Goal: Information Seeking & Learning: Check status

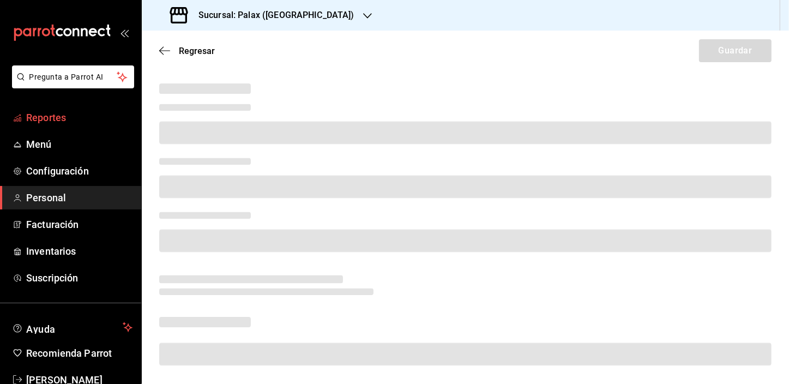
click at [62, 119] on font "Reportes" at bounding box center [46, 117] width 40 height 11
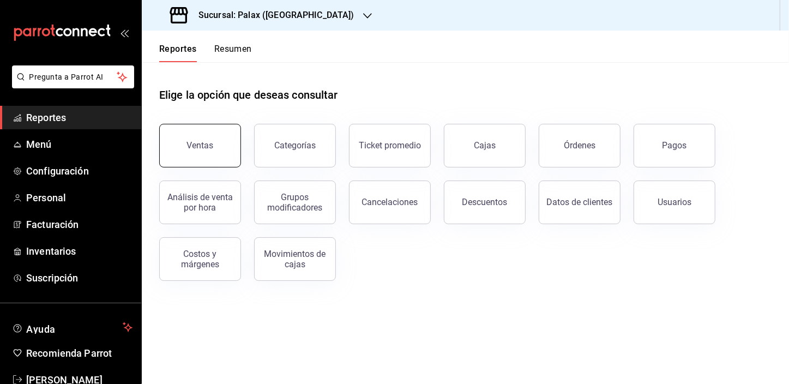
click at [202, 145] on div "Ventas" at bounding box center [200, 145] width 27 height 10
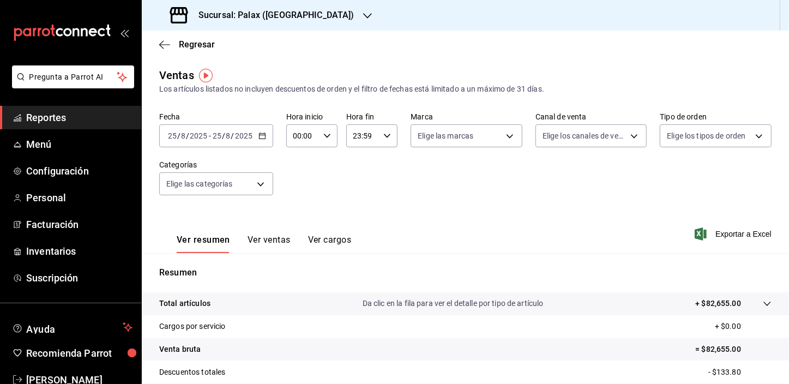
click at [296, 135] on input "00:00" at bounding box center [302, 136] width 33 height 22
click at [298, 201] on span "07" at bounding box center [298, 198] width 8 height 9
type input "07:00"
click at [243, 184] on div at bounding box center [394, 192] width 789 height 384
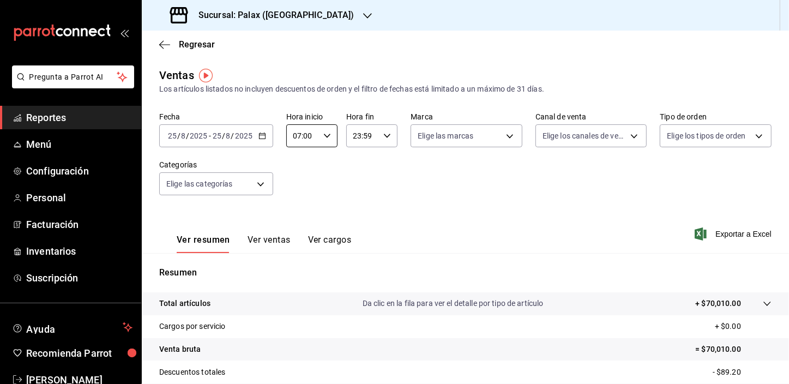
click at [243, 184] on body "Pregunta a Parrot AI Reportes Menú Configuración Personal Facturación Inventari…" at bounding box center [394, 192] width 789 height 384
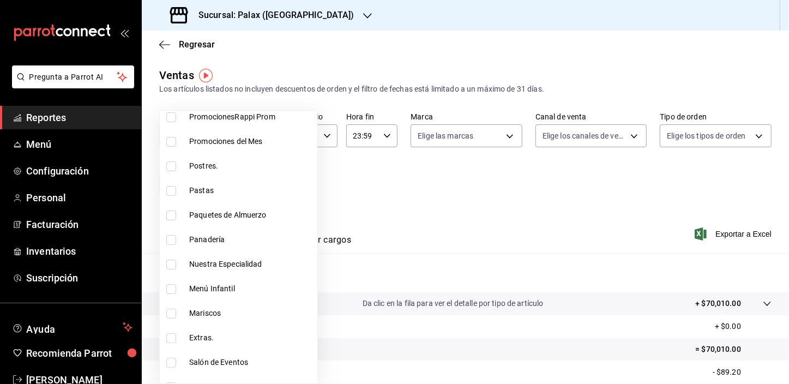
scroll to position [148, 0]
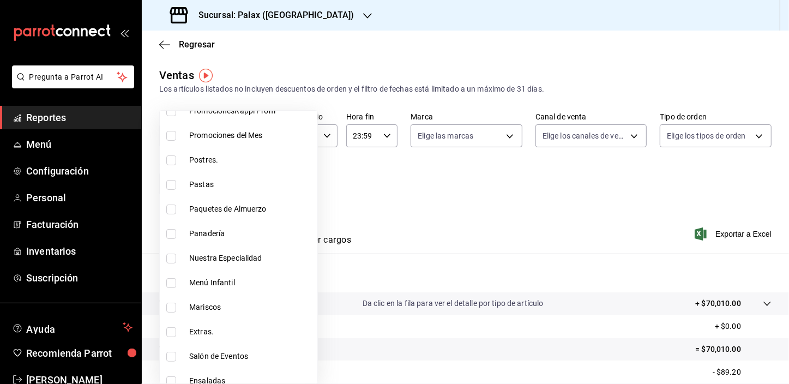
click at [174, 234] on input "checkbox" at bounding box center [171, 234] width 10 height 10
checkbox input "true"
type input "90d14028-a2c9-4fb8-b762-41d9ea373592"
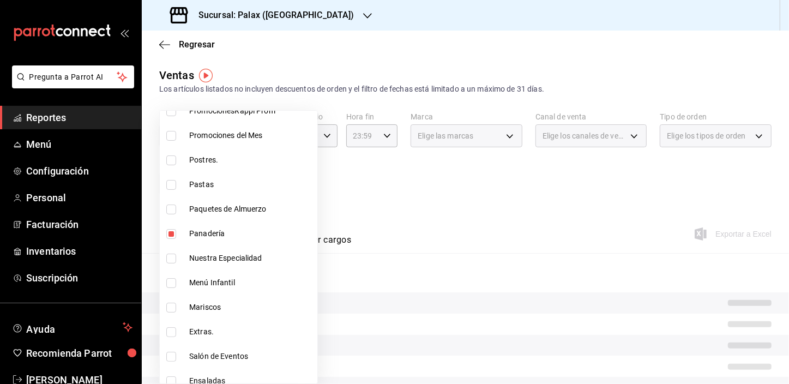
click at [351, 205] on div at bounding box center [394, 192] width 789 height 384
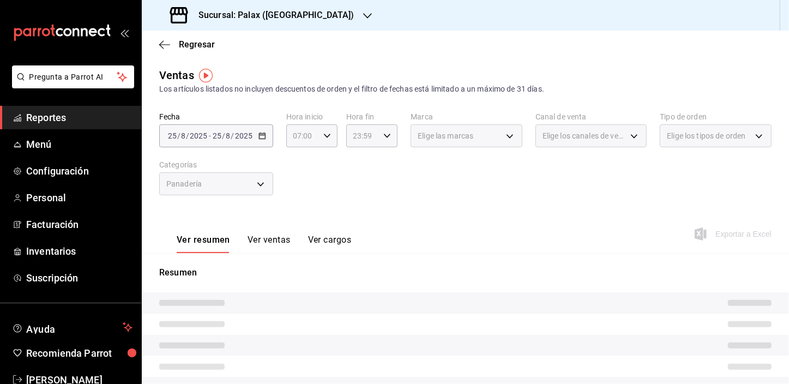
click at [266, 241] on button "Ver ventas" at bounding box center [269, 244] width 43 height 19
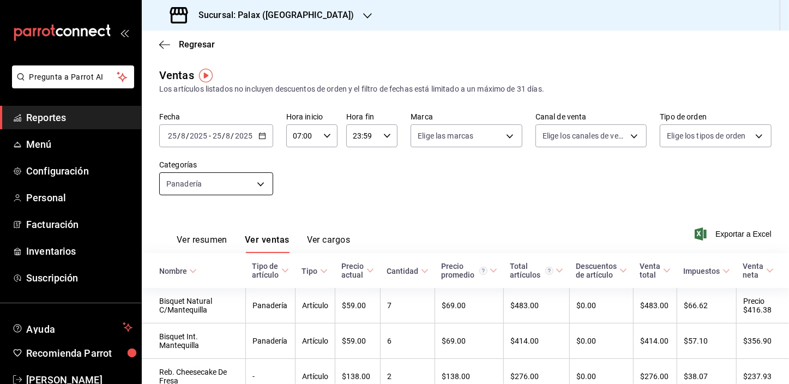
click at [199, 185] on body "Pregunta a Parrot AI Reportes Menú Configuración Personal Facturación Inventari…" at bounding box center [394, 192] width 789 height 384
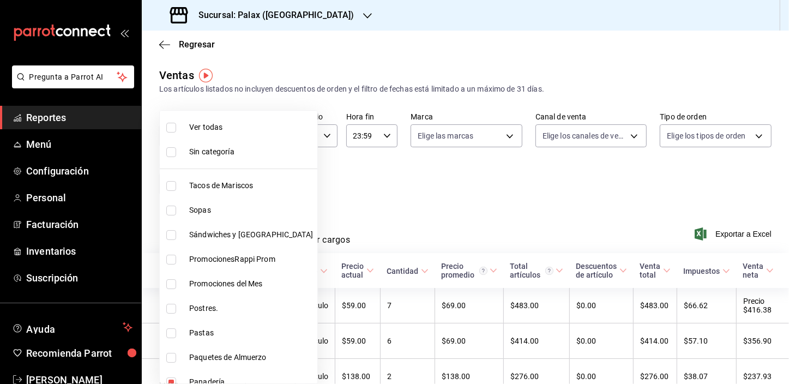
scroll to position [148, 0]
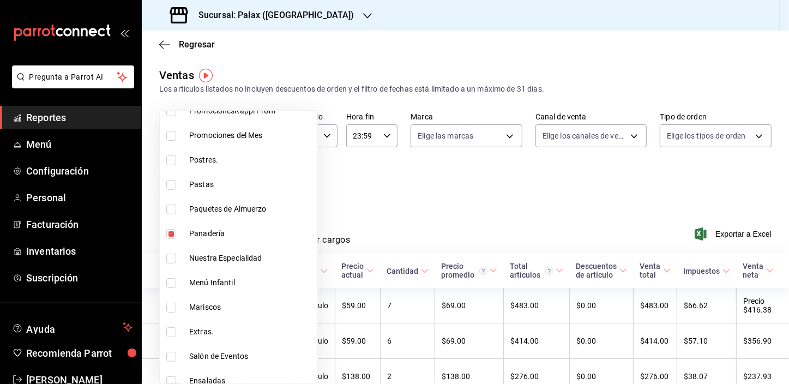
click at [169, 232] on input "checkbox" at bounding box center [171, 234] width 10 height 10
checkbox input "false"
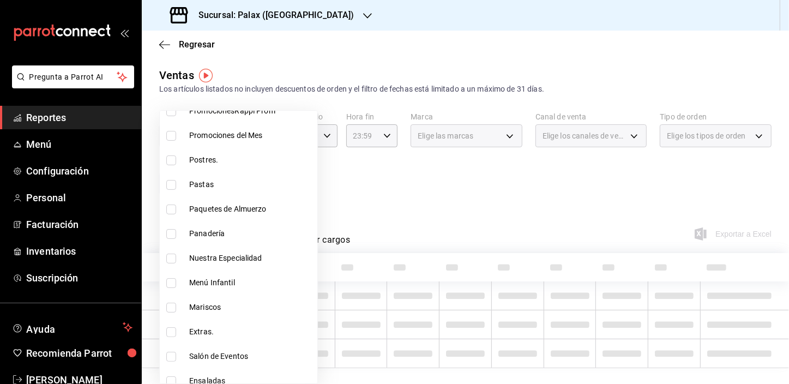
scroll to position [347, 0]
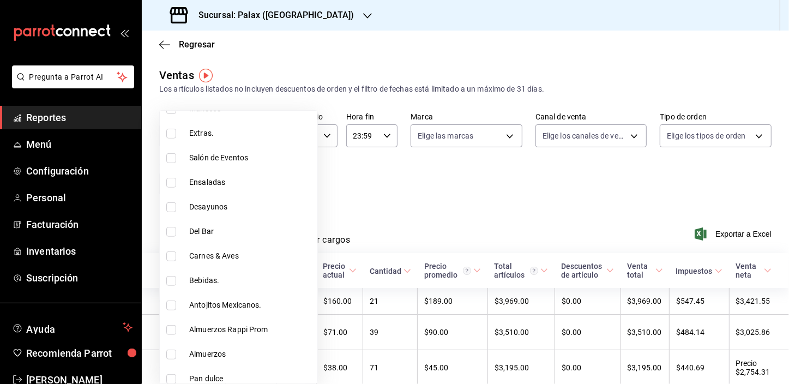
click at [171, 281] on input "checkbox" at bounding box center [171, 281] width 10 height 10
checkbox input "true"
type input "4b82141e-e12f-4992-9202-ab169af21a46"
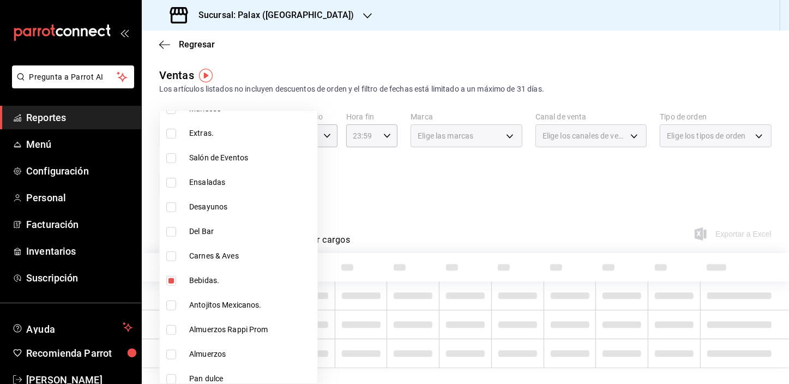
click at [351, 197] on div at bounding box center [394, 192] width 789 height 384
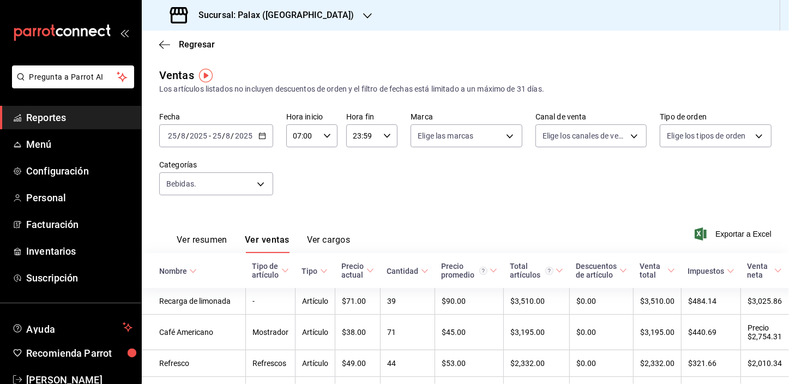
click at [296, 132] on input "07:00" at bounding box center [302, 136] width 33 height 22
click at [295, 177] on span "15" at bounding box center [298, 174] width 8 height 9
type input "15:00"
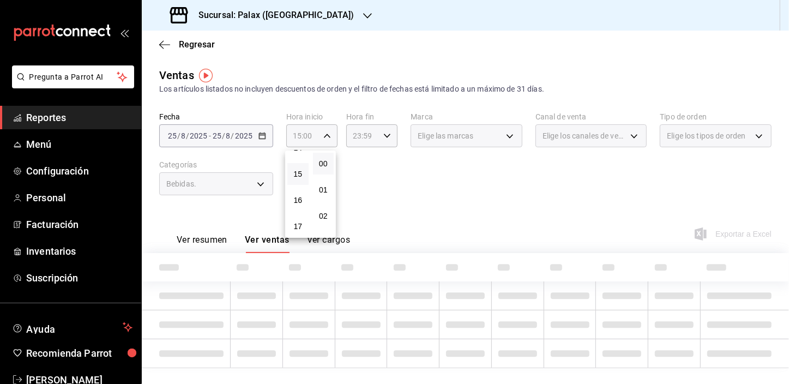
click at [363, 180] on div at bounding box center [394, 192] width 789 height 384
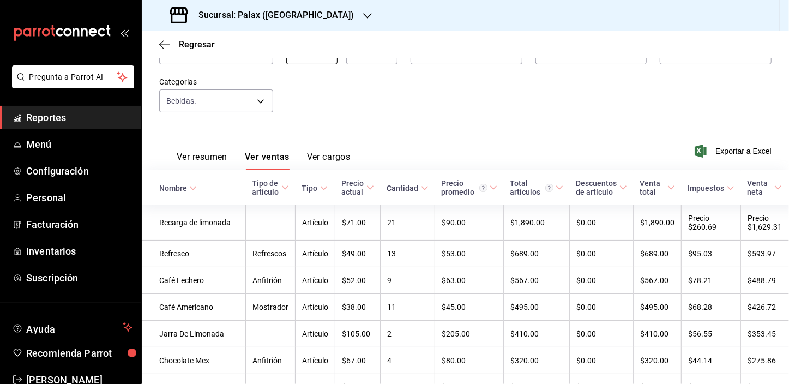
scroll to position [80, 0]
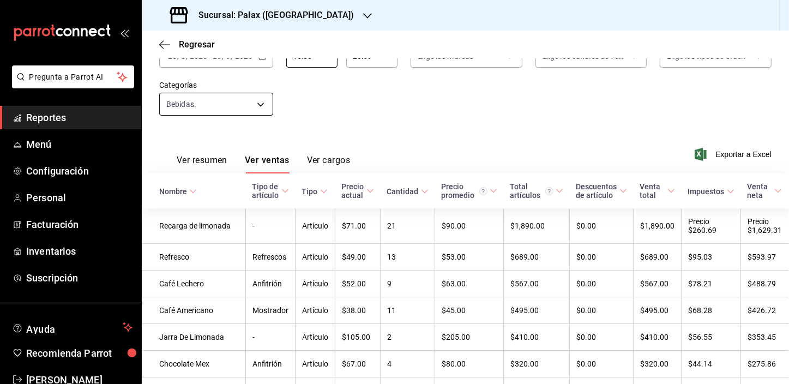
click at [215, 103] on body "Pregunta a Parrot AI Reportes Menú Configuración Personal Facturación Inventari…" at bounding box center [394, 192] width 789 height 384
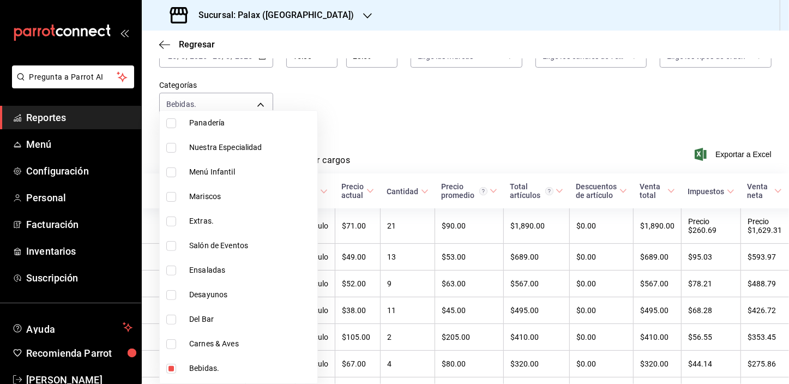
scroll to position [347, 0]
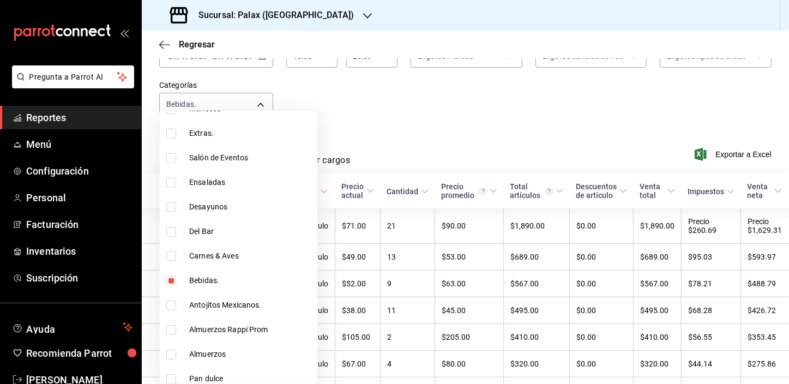
click at [170, 280] on input "checkbox" at bounding box center [171, 281] width 10 height 10
checkbox input "false"
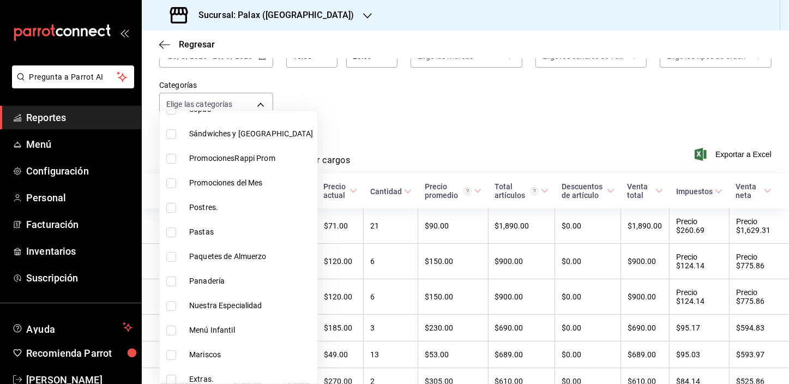
scroll to position [99, 0]
click at [166, 282] on input "checkbox" at bounding box center [171, 284] width 10 height 10
checkbox input "true"
type input "90d14028-a2c9-4fb8-b762-41d9ea373592"
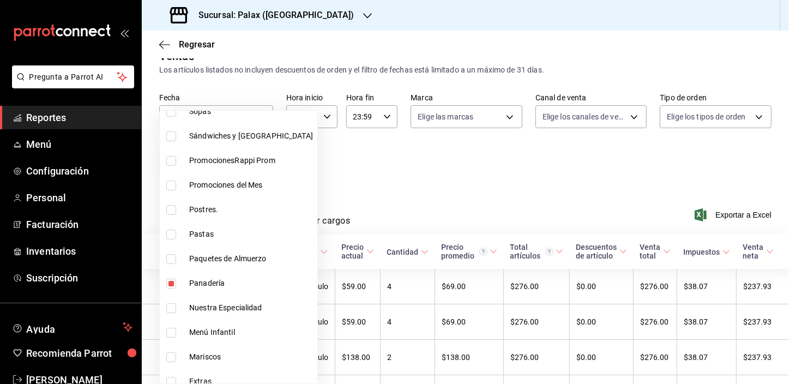
scroll to position [80, 0]
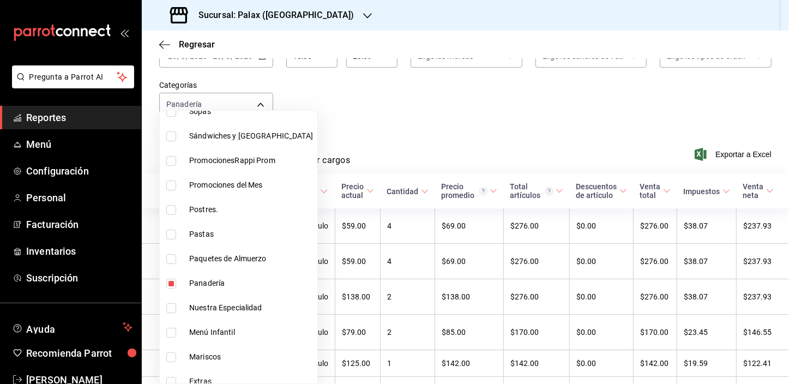
click at [365, 148] on div at bounding box center [394, 192] width 789 height 384
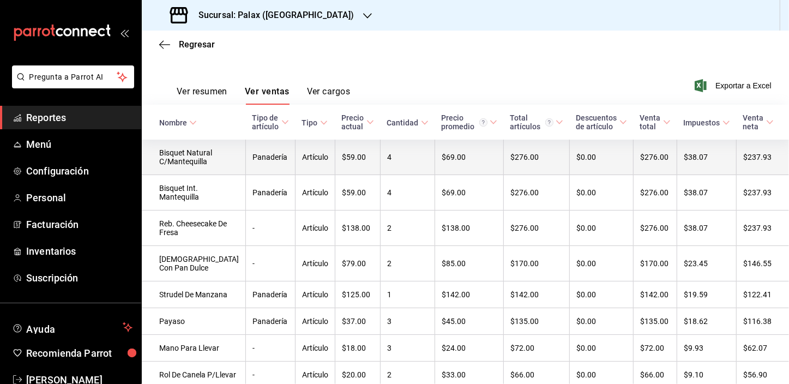
scroll to position [135, 0]
